Goal: Find specific page/section: Find specific page/section

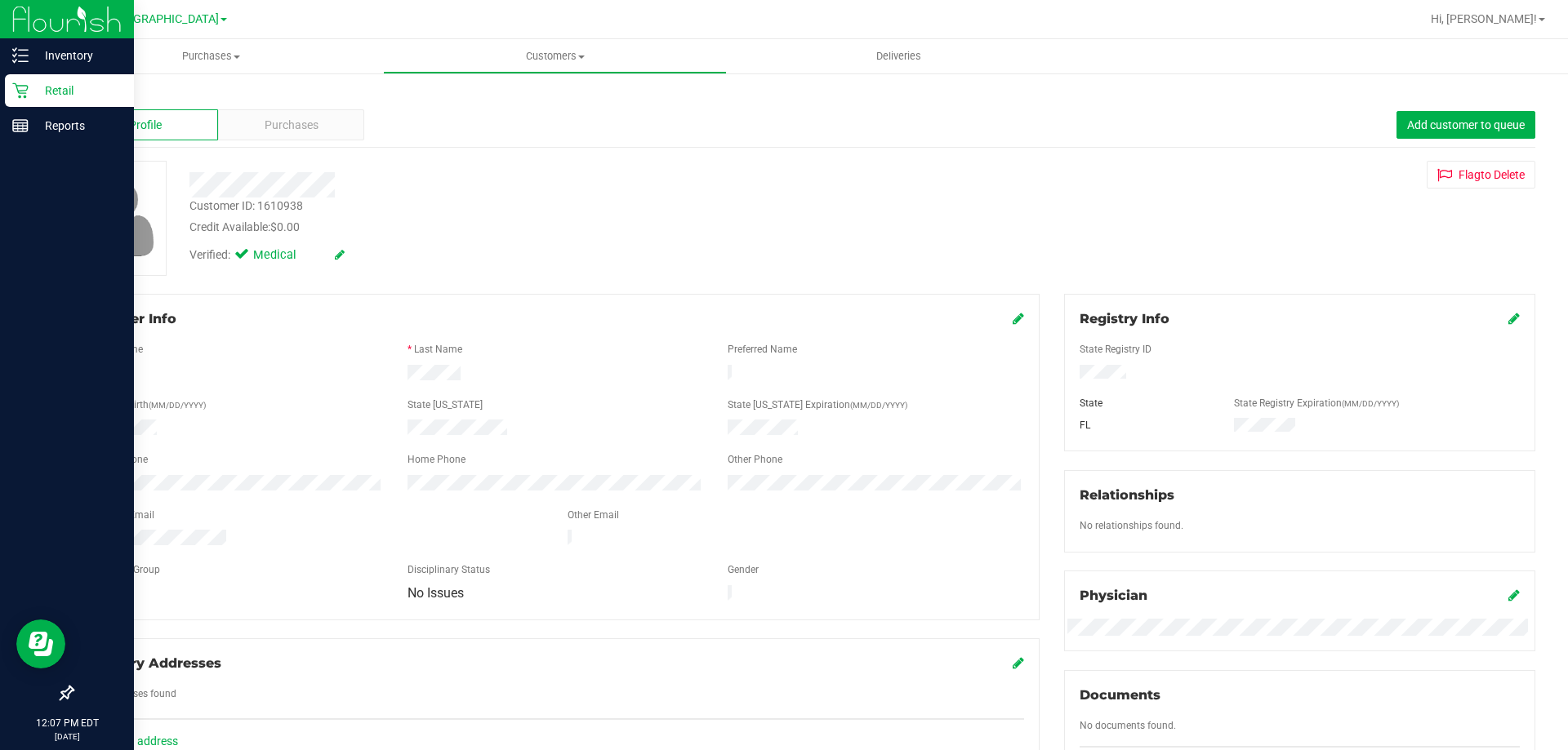
click at [48, 94] on p "Retail" at bounding box center [78, 90] width 98 height 20
